Goal: Information Seeking & Learning: Find specific page/section

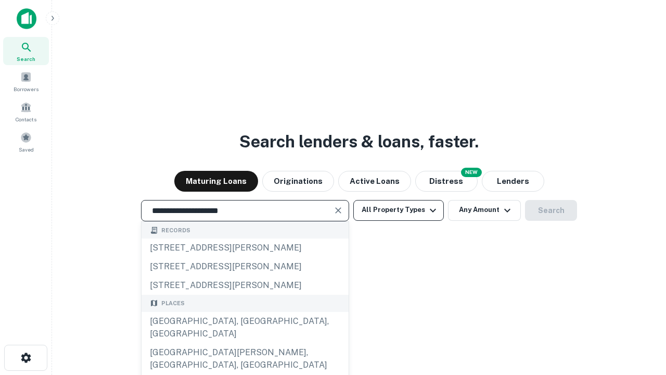
click at [245, 343] on div "[GEOGRAPHIC_DATA], [GEOGRAPHIC_DATA], [GEOGRAPHIC_DATA]" at bounding box center [245, 327] width 207 height 31
click at [399, 210] on button "All Property Types" at bounding box center [398, 210] width 91 height 21
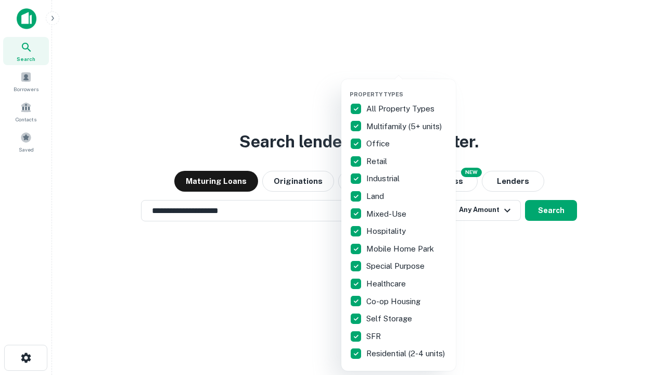
type input "**********"
click at [407, 87] on button "button" at bounding box center [407, 87] width 115 height 1
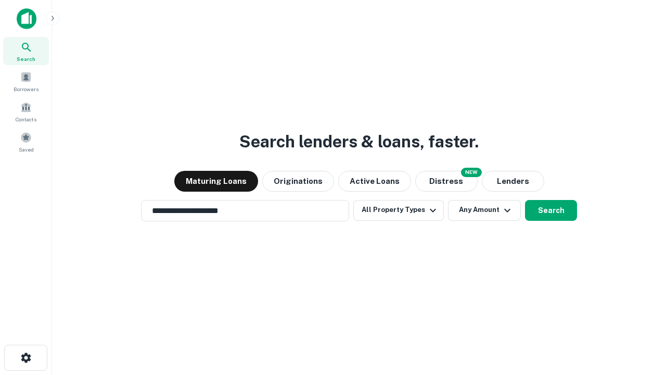
scroll to position [6, 125]
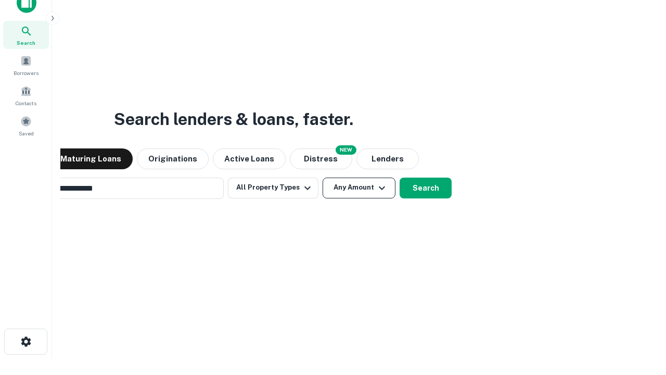
click at [323, 178] on button "Any Amount" at bounding box center [359, 188] width 73 height 21
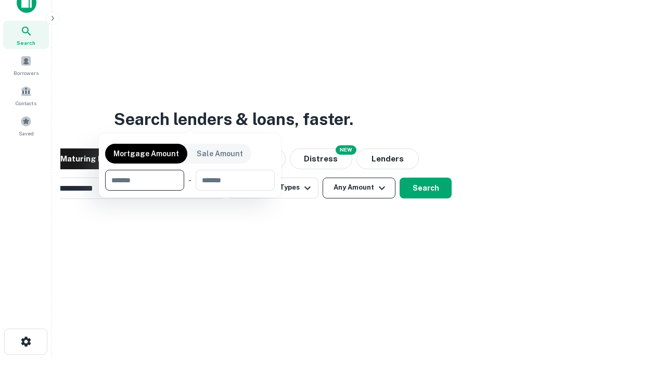
scroll to position [17, 0]
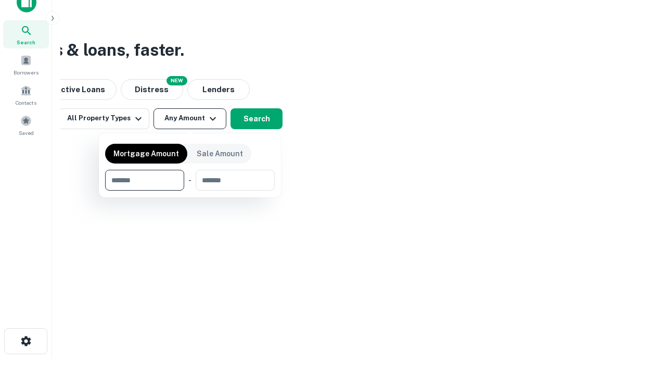
type input "*******"
click at [190, 191] on button "button" at bounding box center [190, 191] width 170 height 1
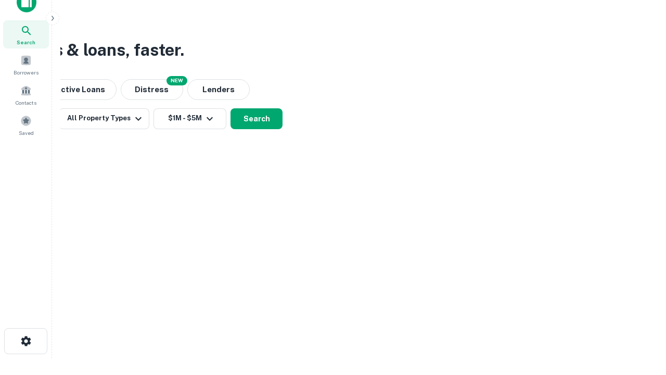
scroll to position [16, 0]
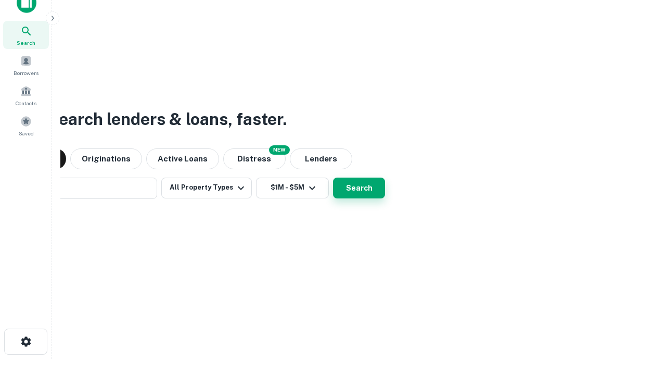
click at [333, 178] on button "Search" at bounding box center [359, 188] width 52 height 21
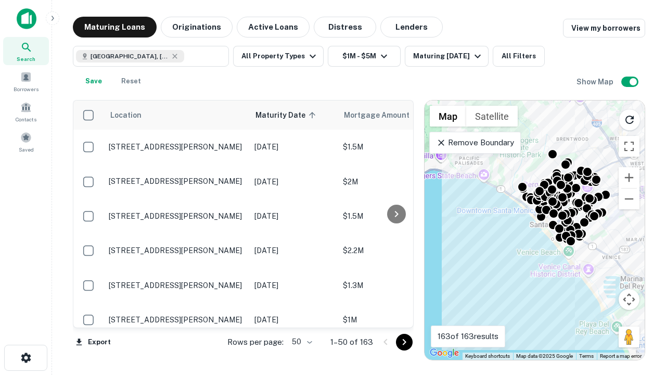
click at [300, 341] on body "Search Borrowers Contacts Saved Maturing Loans Originations Active Loans Distre…" at bounding box center [333, 187] width 666 height 375
click at [301, 315] on li "25" at bounding box center [301, 315] width 30 height 19
